Goal: Transaction & Acquisition: Purchase product/service

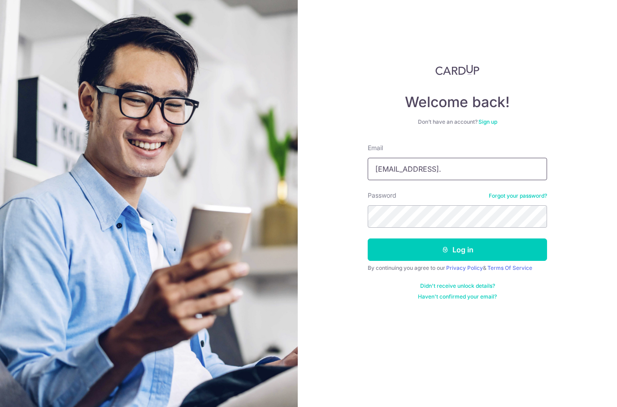
click at [469, 170] on input "Mayann86@gmail." at bounding box center [457, 169] width 179 height 22
type input "Mayann86@gmail.com"
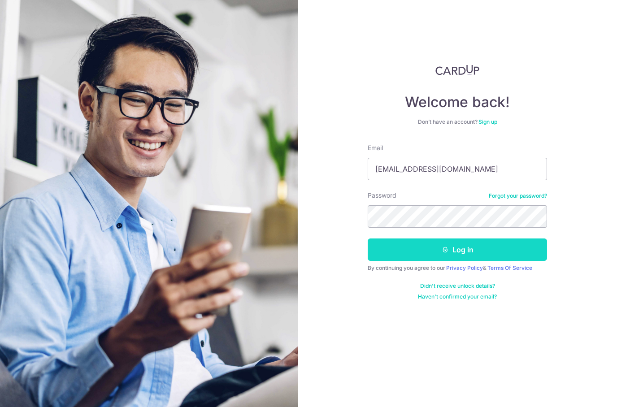
click at [443, 244] on button "Log in" at bounding box center [457, 249] width 179 height 22
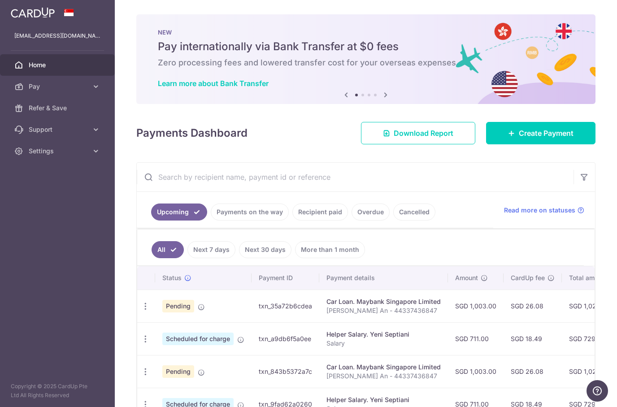
click at [329, 211] on link "Recipient paid" at bounding box center [320, 211] width 56 height 17
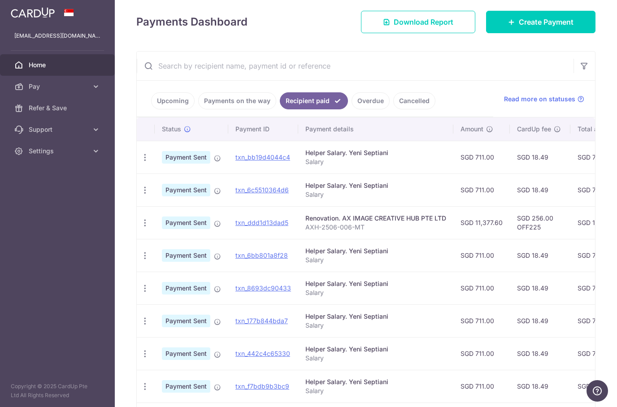
scroll to position [112, 0]
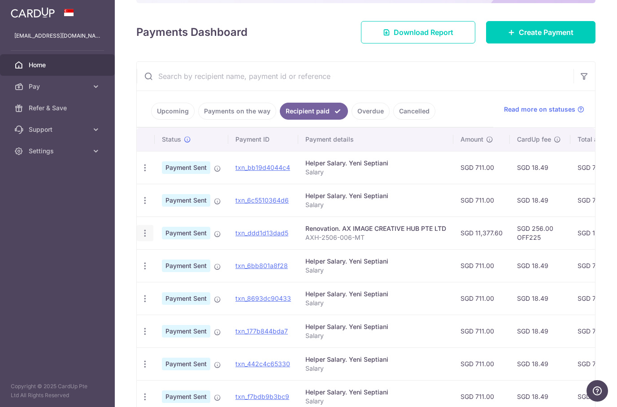
click at [149, 235] on icon "button" at bounding box center [144, 233] width 9 height 9
click at [315, 230] on div at bounding box center [308, 203] width 617 height 407
click at [347, 231] on div "Renovation. AX IMAGE CREATIVE HUB PTE LTD" at bounding box center [375, 228] width 141 height 9
click at [262, 229] on link "txn_ddd1d13dad5" at bounding box center [261, 233] width 53 height 8
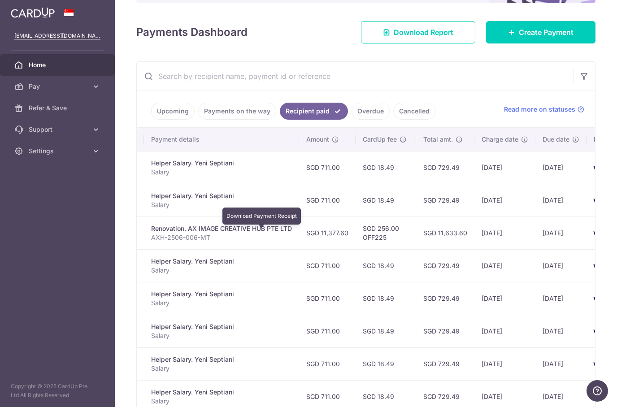
scroll to position [0, 155]
click at [74, 79] on link "Pay" at bounding box center [57, 87] width 115 height 22
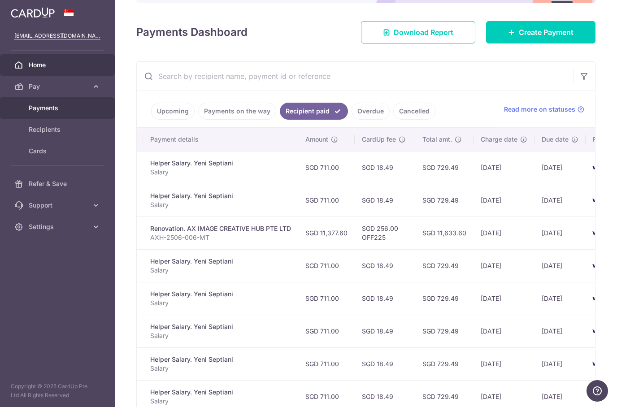
click at [55, 116] on link "Payments" at bounding box center [57, 108] width 115 height 22
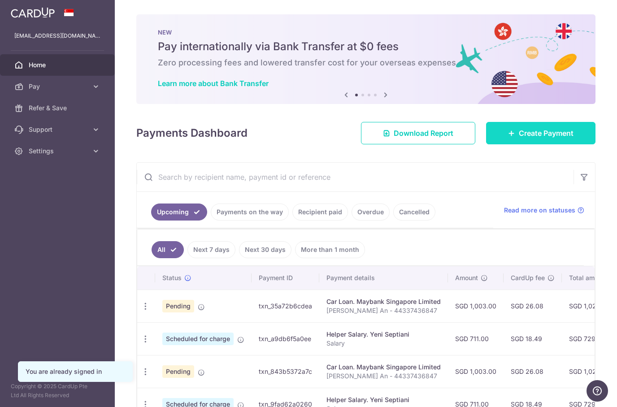
click at [551, 133] on span "Create Payment" at bounding box center [546, 133] width 55 height 11
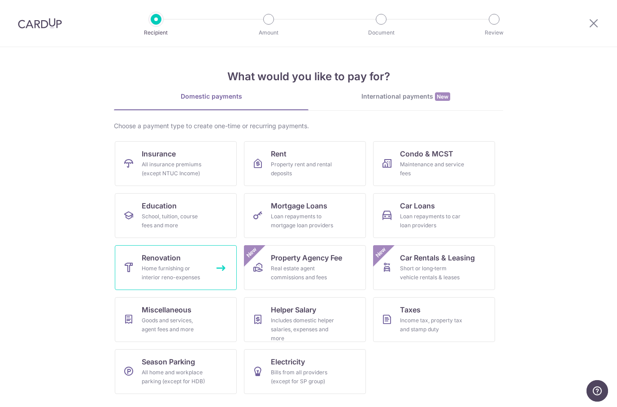
click at [197, 272] on div "Home furnishing or interior reno-expenses" at bounding box center [174, 273] width 65 height 18
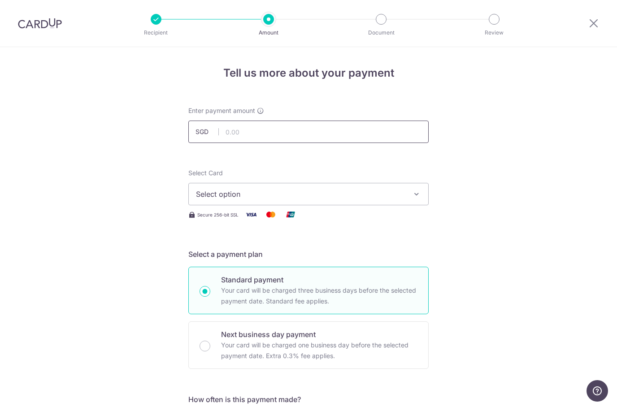
click at [367, 130] on input "text" at bounding box center [308, 132] width 240 height 22
click at [399, 193] on span "Select option" at bounding box center [300, 194] width 209 height 11
type input "35,950.20"
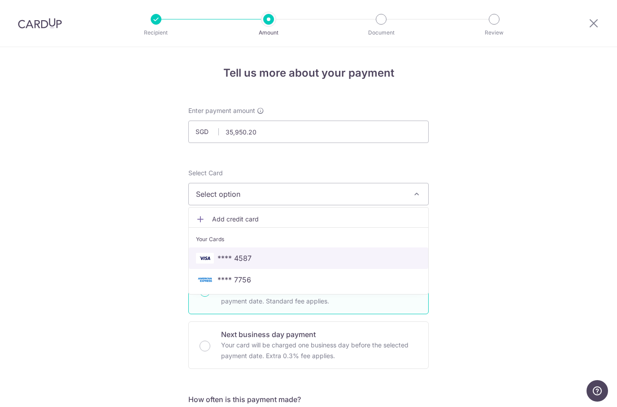
click at [251, 260] on span "**** 4587" at bounding box center [234, 258] width 34 height 11
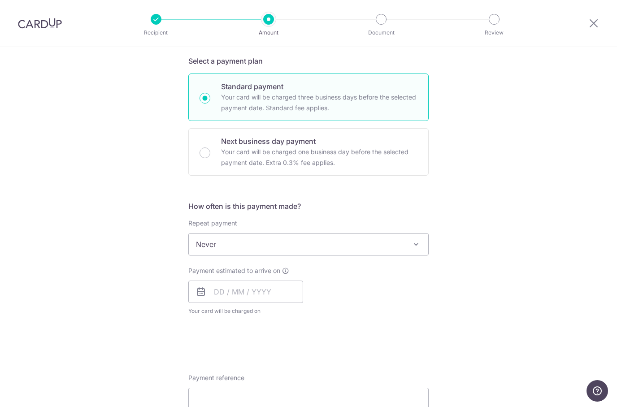
scroll to position [196, 0]
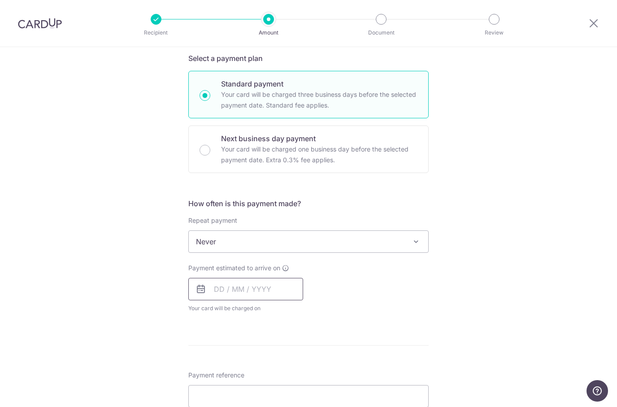
click at [281, 289] on input "text" at bounding box center [245, 289] width 115 height 22
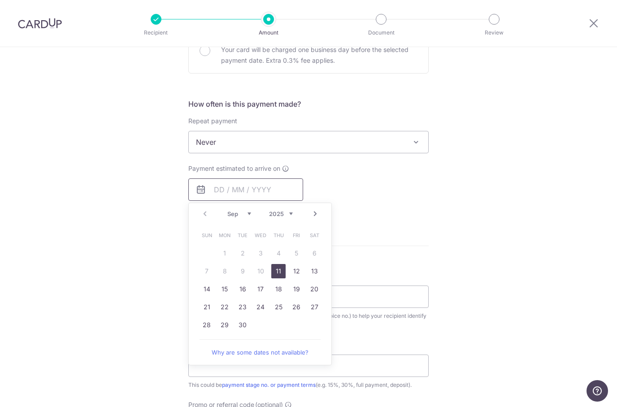
scroll to position [297, 0]
click at [277, 269] on link "11" at bounding box center [278, 269] width 14 height 14
type input "11/09/2025"
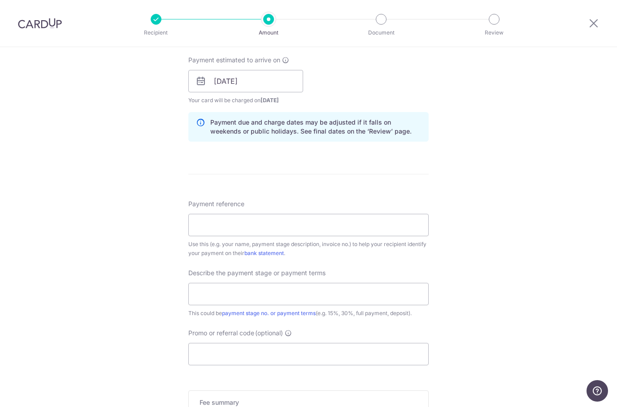
scroll to position [404, 0]
click at [350, 233] on input "Payment reference" at bounding box center [308, 224] width 240 height 22
click at [202, 222] on input "AHX-2506-006-MT" at bounding box center [308, 224] width 240 height 22
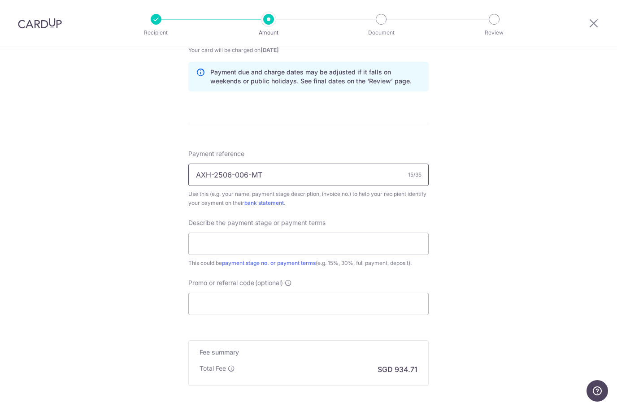
scroll to position [452, 0]
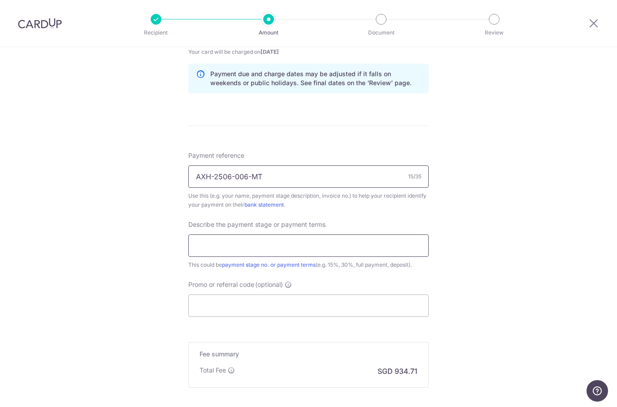
type input "AXH-2506-006-MT"
click at [356, 243] on input "text" at bounding box center [308, 245] width 240 height 22
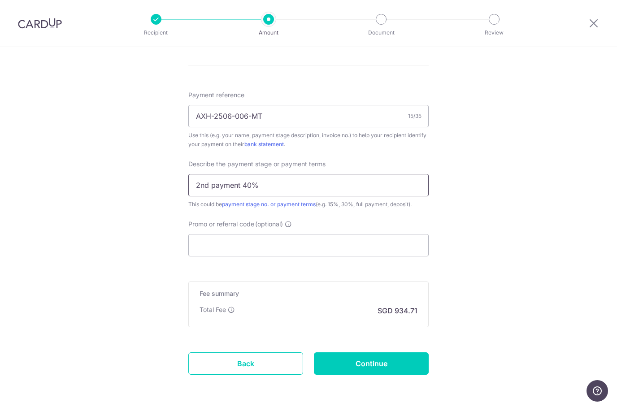
scroll to position [512, 0]
type input "2nd payment 40%"
click at [226, 250] on input "Promo or referral code (optional)" at bounding box center [308, 246] width 240 height 22
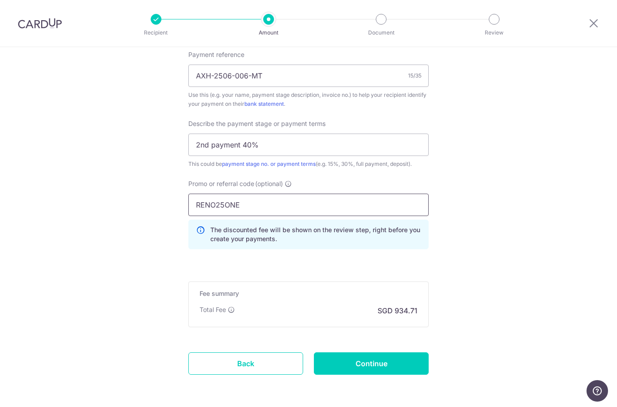
scroll to position [552, 0]
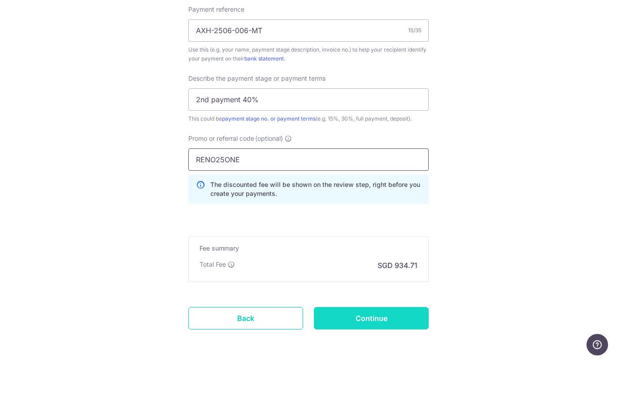
type input "RENO25ONE"
click at [377, 353] on input "Continue" at bounding box center [371, 364] width 115 height 22
type input "Create Schedule"
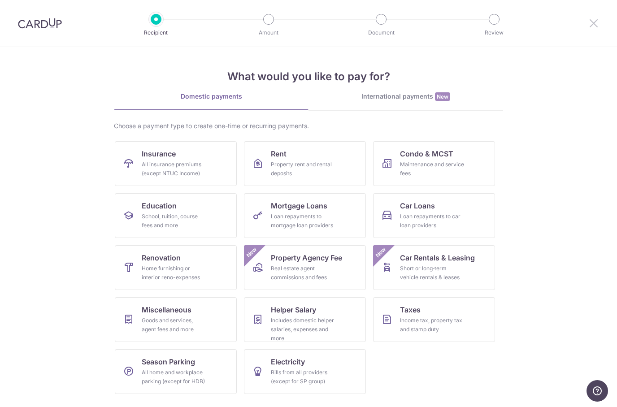
click at [592, 23] on icon at bounding box center [593, 22] width 11 height 11
click at [591, 26] on icon at bounding box center [593, 22] width 11 height 11
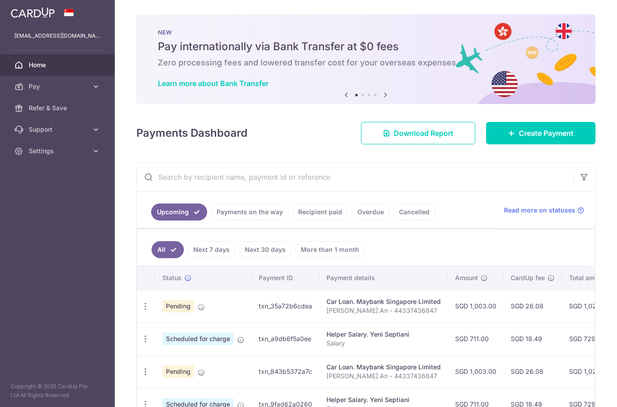
click at [586, 27] on div "NEW Pay internationally via Bank Transfer at $0 fees Zero processing fees and l…" at bounding box center [365, 59] width 459 height 90
click at [65, 105] on span "Refer & Save" at bounding box center [58, 108] width 59 height 9
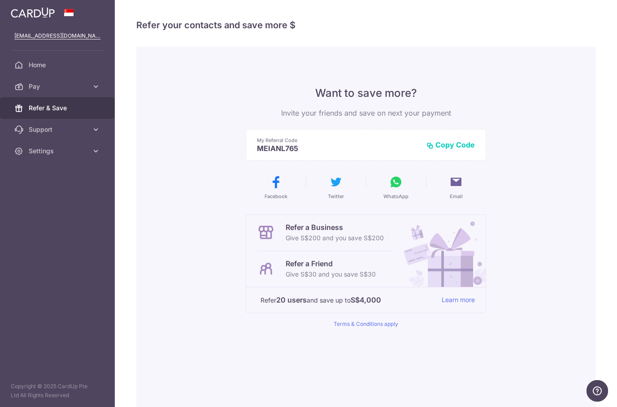
click at [461, 144] on button "Copy Code" at bounding box center [450, 144] width 48 height 9
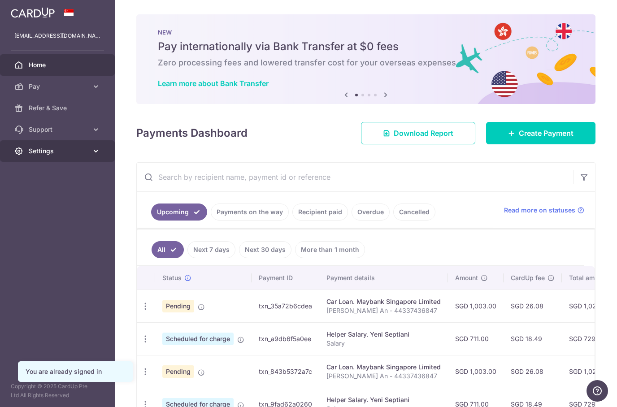
click at [37, 153] on span "Settings" at bounding box center [58, 151] width 59 height 9
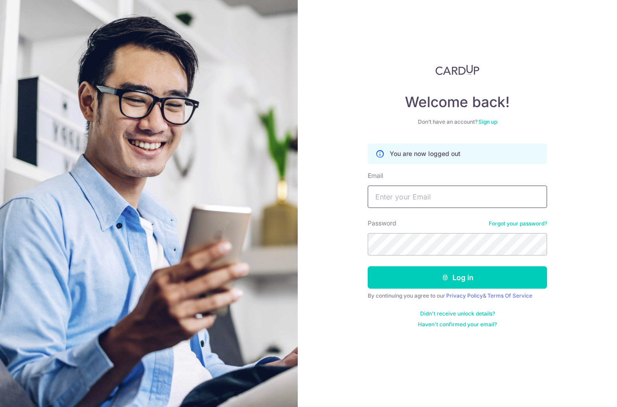
click at [489, 195] on input "Email" at bounding box center [457, 197] width 179 height 22
click at [494, 121] on link "Sign up" at bounding box center [487, 121] width 19 height 7
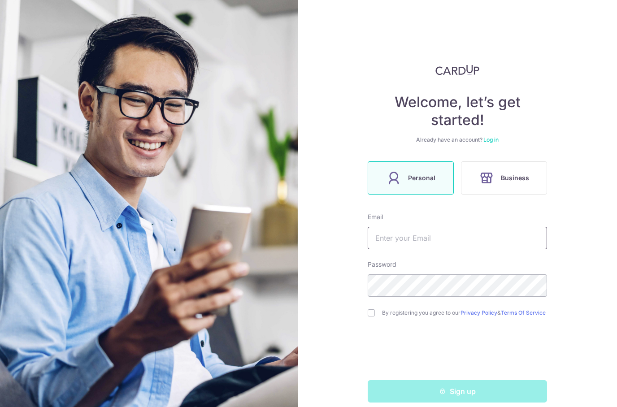
click at [458, 240] on input "text" at bounding box center [457, 238] width 179 height 22
type input "Yingjie@gmail.com"
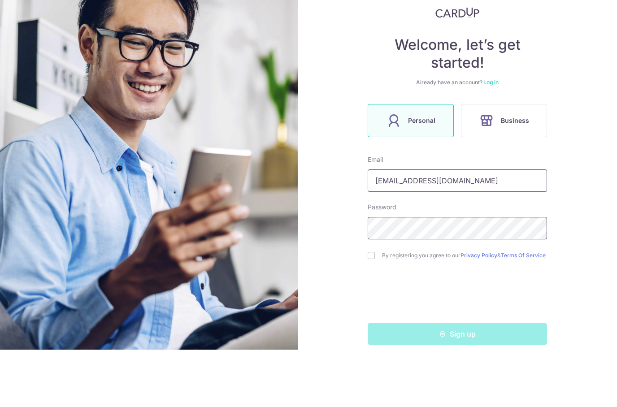
scroll to position [15, 0]
click at [372, 309] on input "checkbox" at bounding box center [371, 312] width 7 height 7
checkbox input "true"
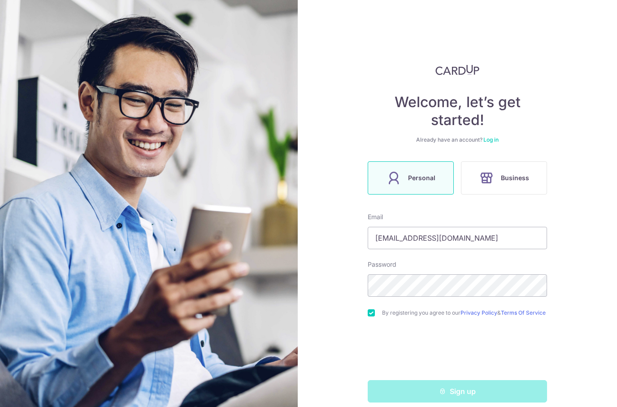
click at [404, 309] on label "By registering you agree to our Privacy Policy & Terms Of Service" at bounding box center [464, 312] width 165 height 7
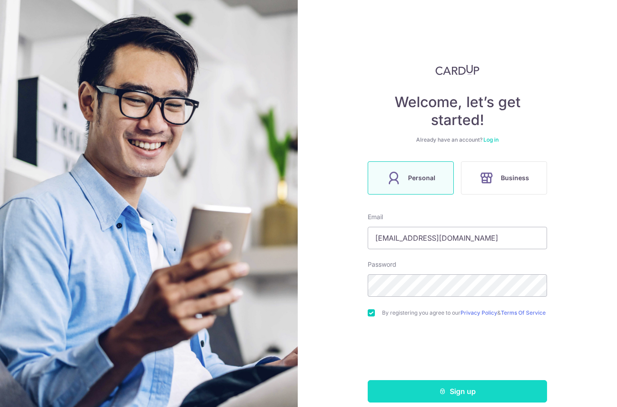
click at [435, 380] on button "Sign up" at bounding box center [457, 391] width 179 height 22
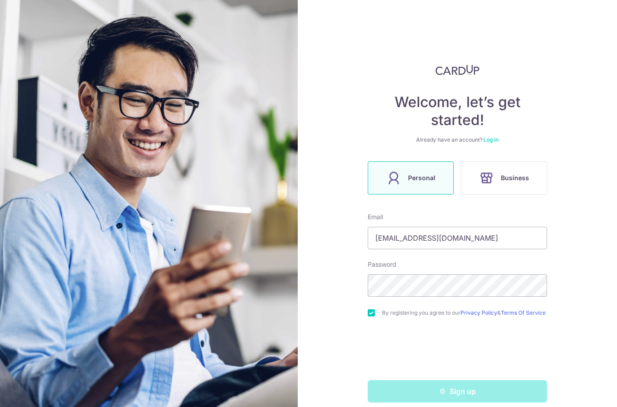
click at [467, 380] on div "Sign up" at bounding box center [457, 391] width 190 height 22
